Goal: Transaction & Acquisition: Purchase product/service

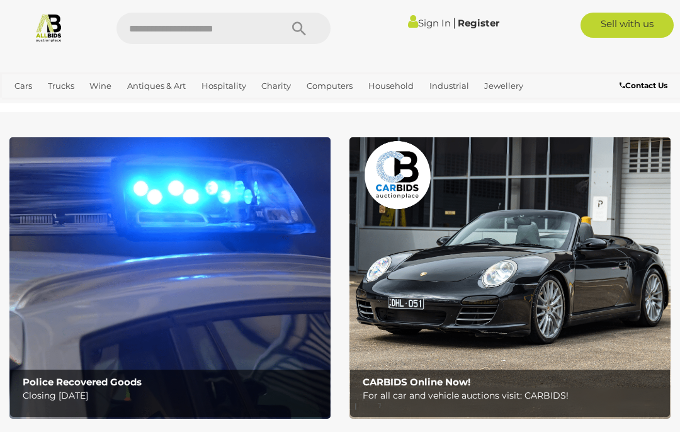
click at [214, 297] on img at bounding box center [169, 278] width 321 height 282
click at [177, 24] on input "text" at bounding box center [193, 28] width 152 height 31
type input "****"
click at [310, 29] on button "Search" at bounding box center [299, 28] width 63 height 31
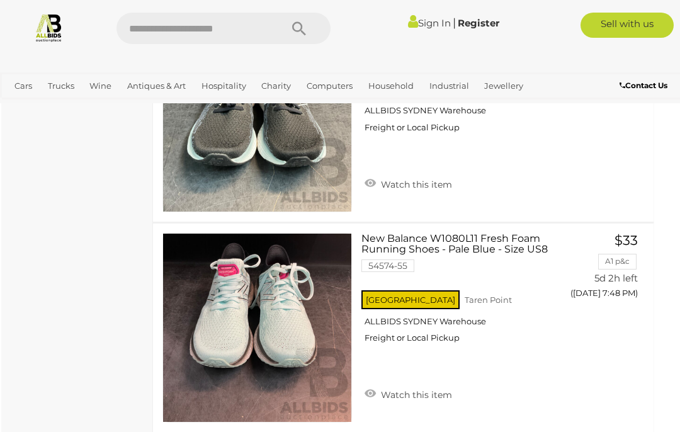
scroll to position [10463, 8]
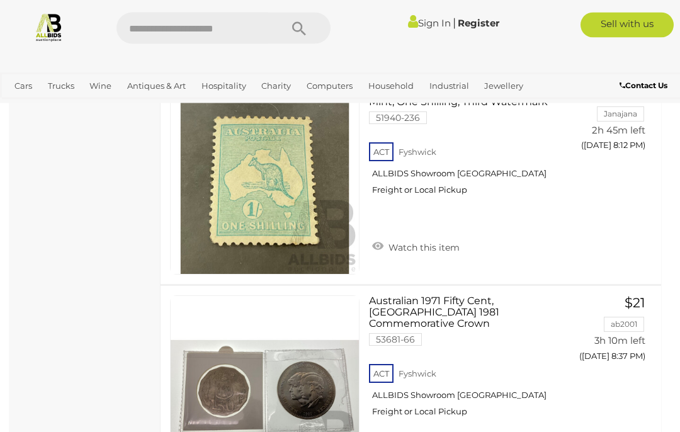
scroll to position [3142, 0]
